Goal: Information Seeking & Learning: Learn about a topic

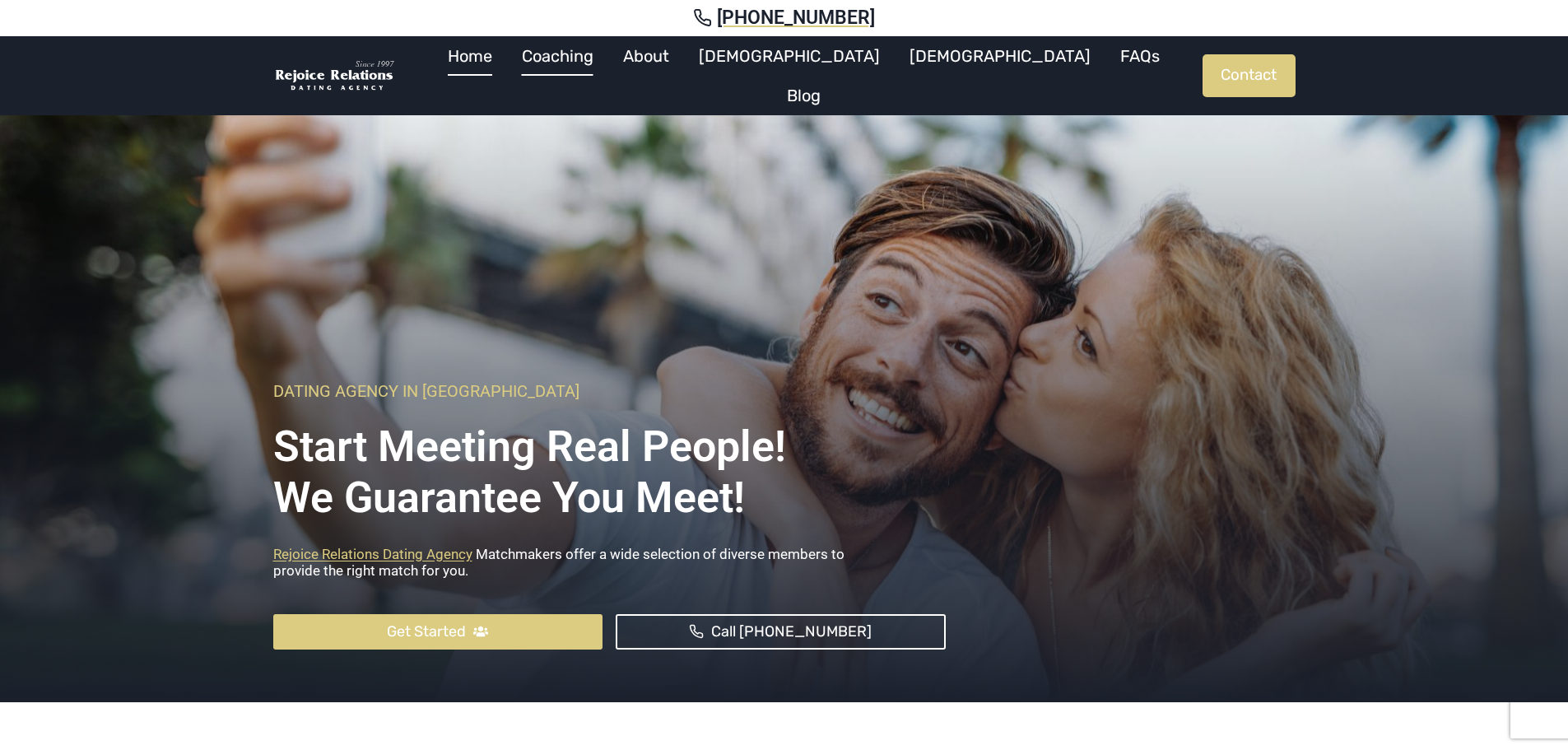
click at [608, 64] on link "Coaching" at bounding box center [558, 56] width 102 height 40
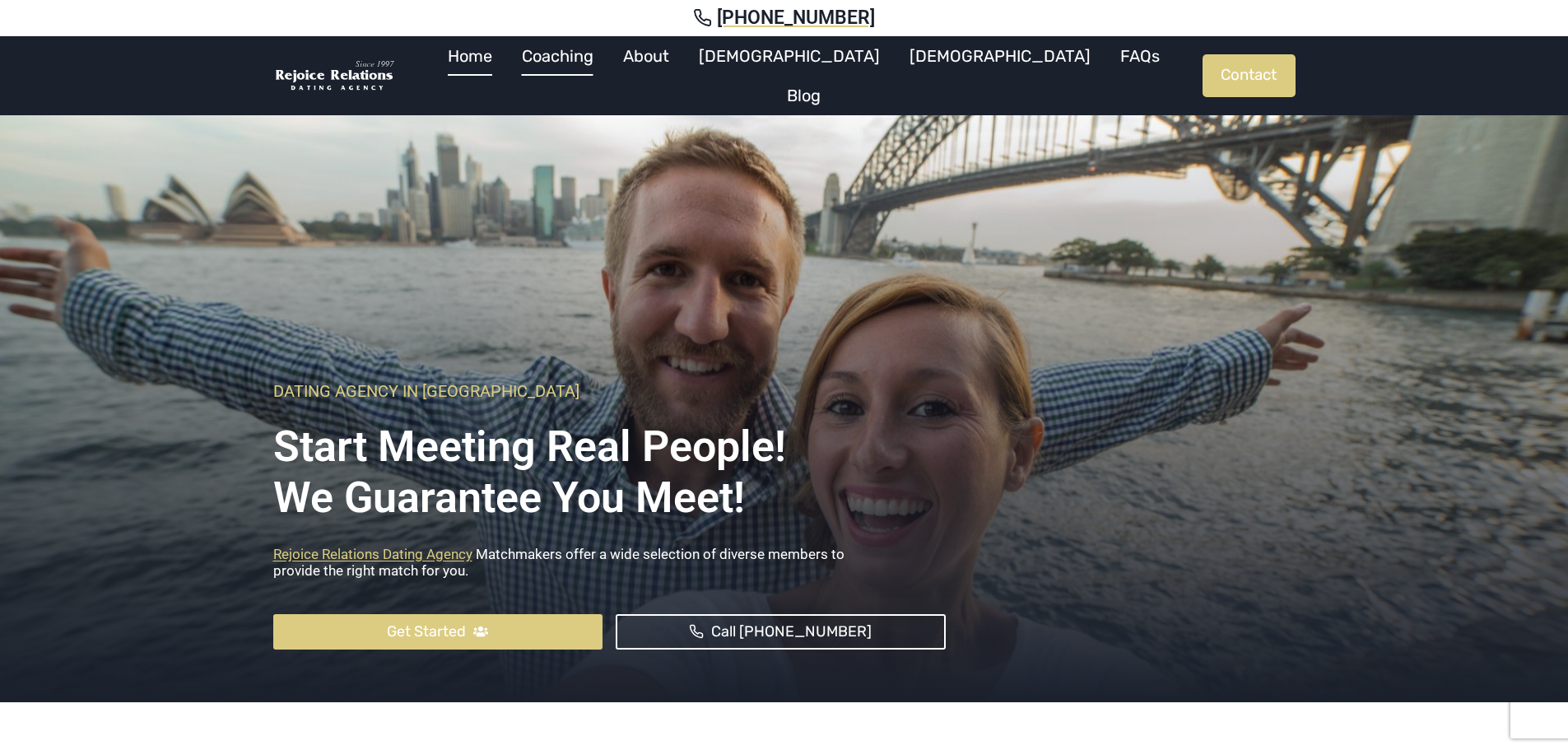
click at [608, 67] on link "Coaching" at bounding box center [558, 56] width 102 height 40
